Goal: Find contact information: Find contact information

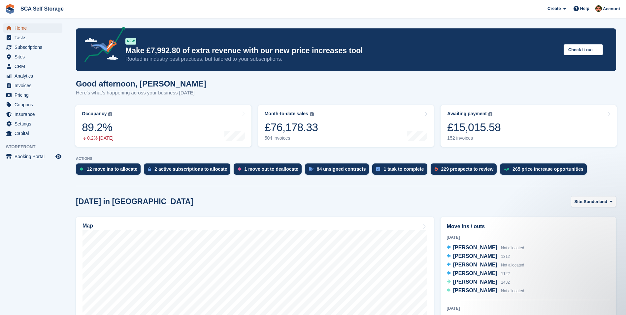
click at [32, 29] on span "Home" at bounding box center [35, 27] width 40 height 9
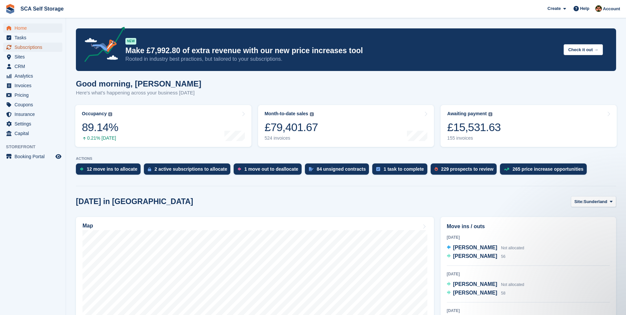
click at [38, 50] on span "Subscriptions" at bounding box center [35, 47] width 40 height 9
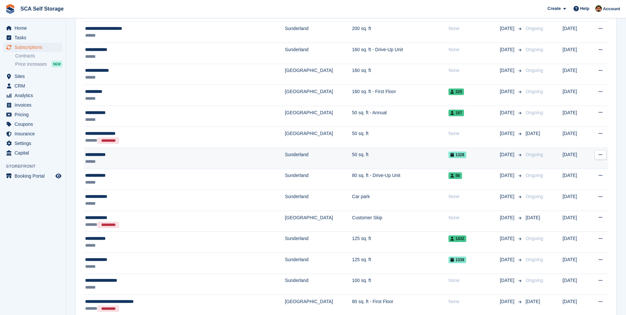
scroll to position [247, 0]
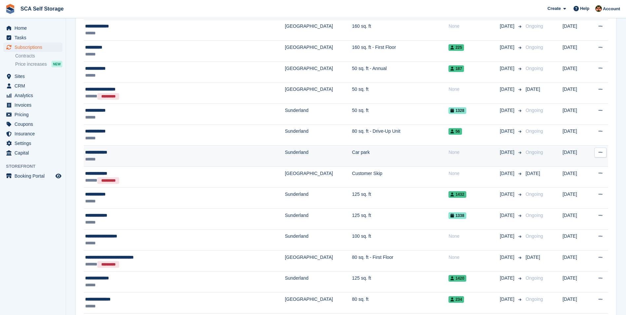
click at [182, 159] on div "******" at bounding box center [156, 159] width 142 height 7
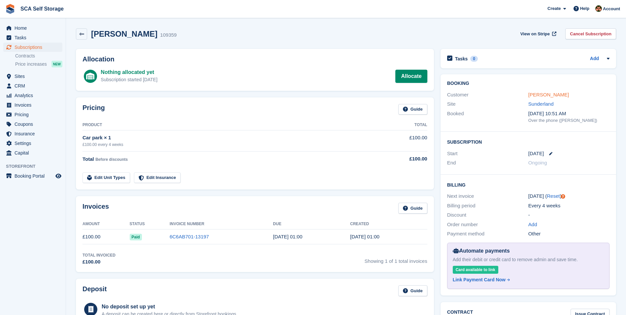
click at [557, 93] on link "[PERSON_NAME]" at bounding box center [548, 95] width 41 height 6
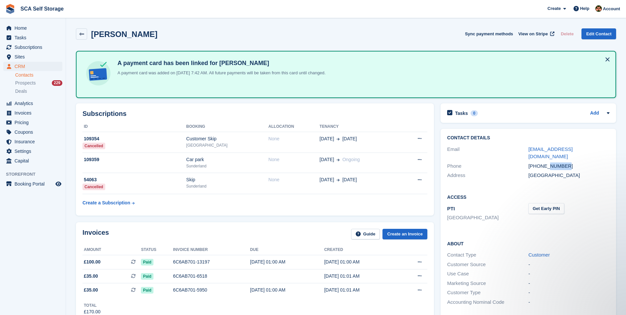
drag, startPoint x: 565, startPoint y: 158, endPoint x: 548, endPoint y: 159, distance: 17.2
click at [548, 162] on div "+447878981409" at bounding box center [568, 166] width 81 height 8
click at [33, 29] on span "Home" at bounding box center [35, 27] width 40 height 9
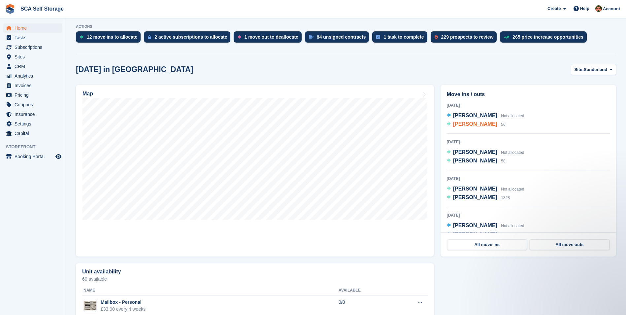
click at [470, 125] on span "[PERSON_NAME]" at bounding box center [475, 124] width 44 height 6
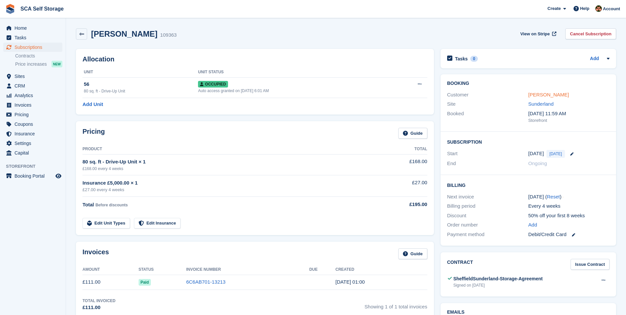
click at [538, 93] on link "[PERSON_NAME]" at bounding box center [548, 95] width 41 height 6
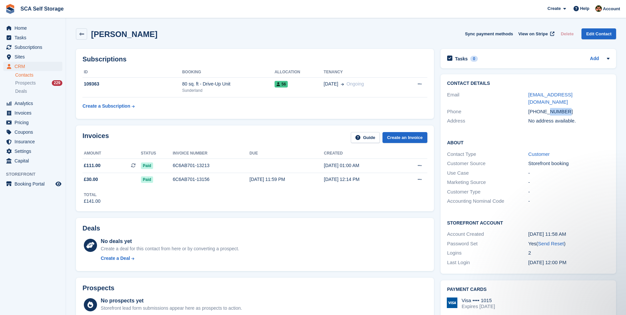
drag, startPoint x: 564, startPoint y: 104, endPoint x: 547, endPoint y: 107, distance: 17.4
click at [547, 108] on div "[PHONE_NUMBER]" at bounding box center [568, 112] width 81 height 8
